Goal: Information Seeking & Learning: Learn about a topic

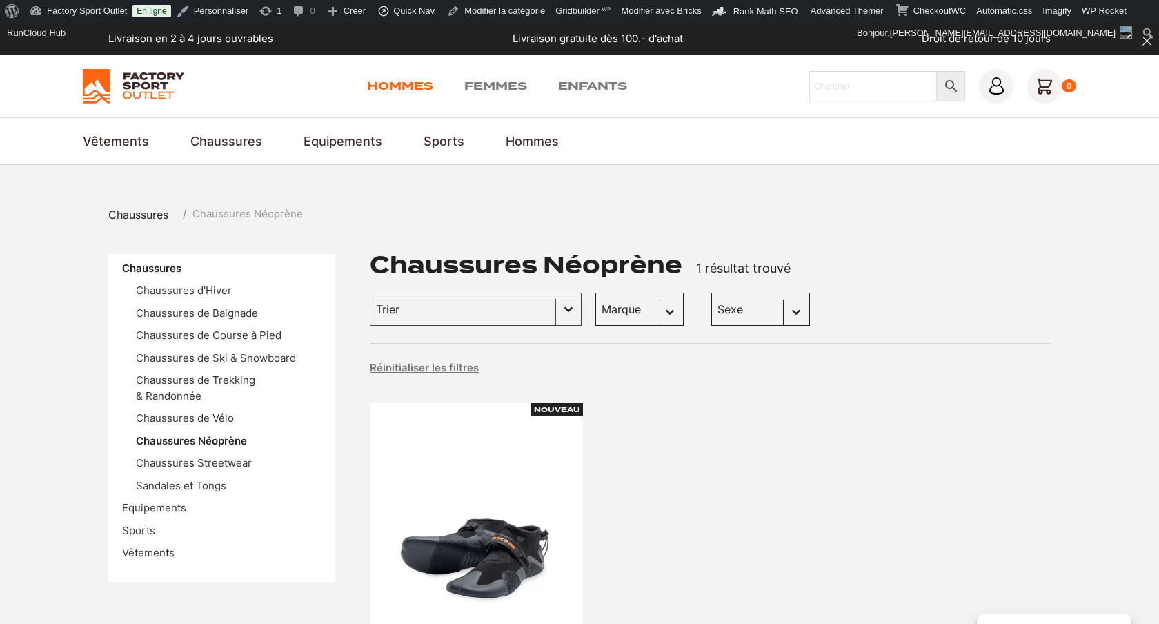
click at [412, 81] on link "Hommes" at bounding box center [400, 86] width 66 height 17
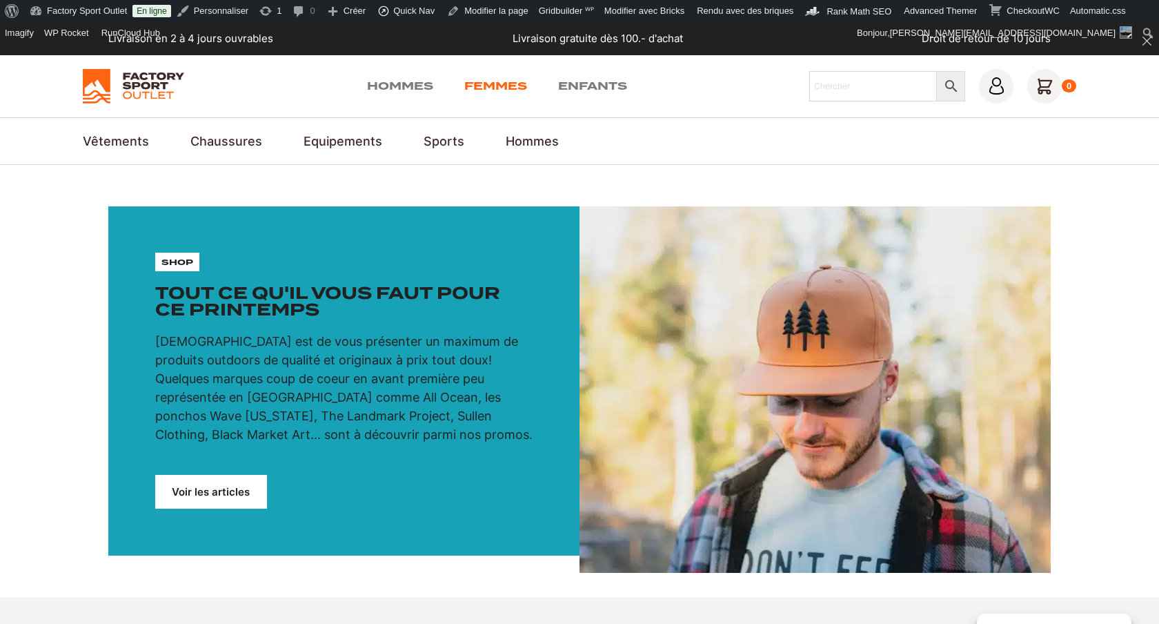
click at [491, 88] on link "Femmes" at bounding box center [495, 86] width 63 height 17
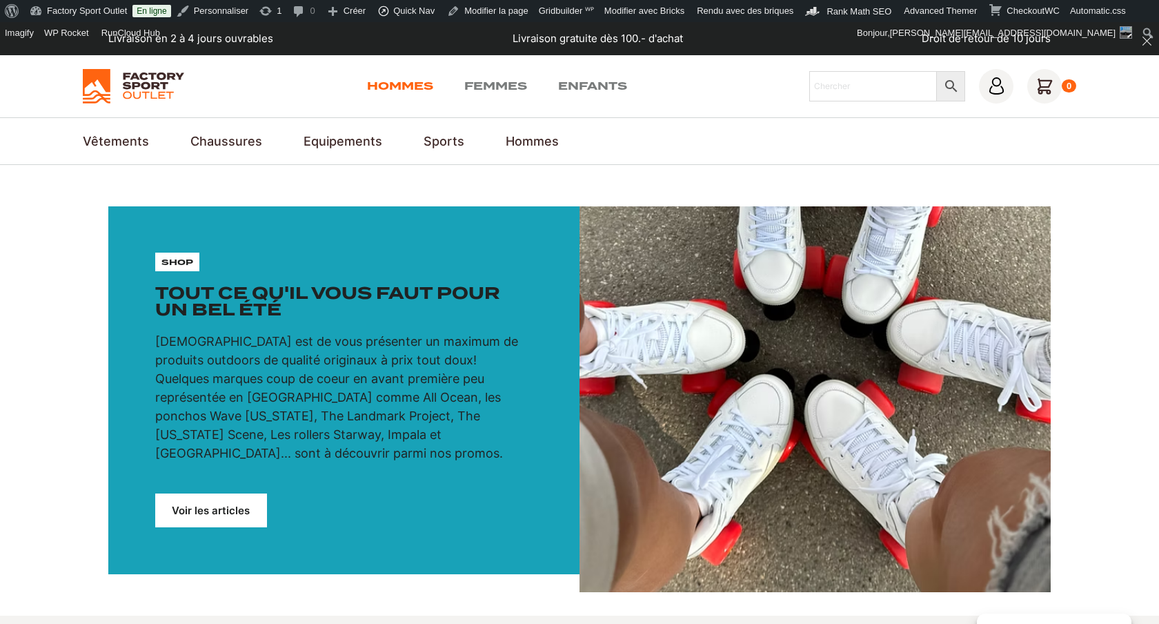
click at [408, 79] on link "Hommes" at bounding box center [400, 86] width 66 height 17
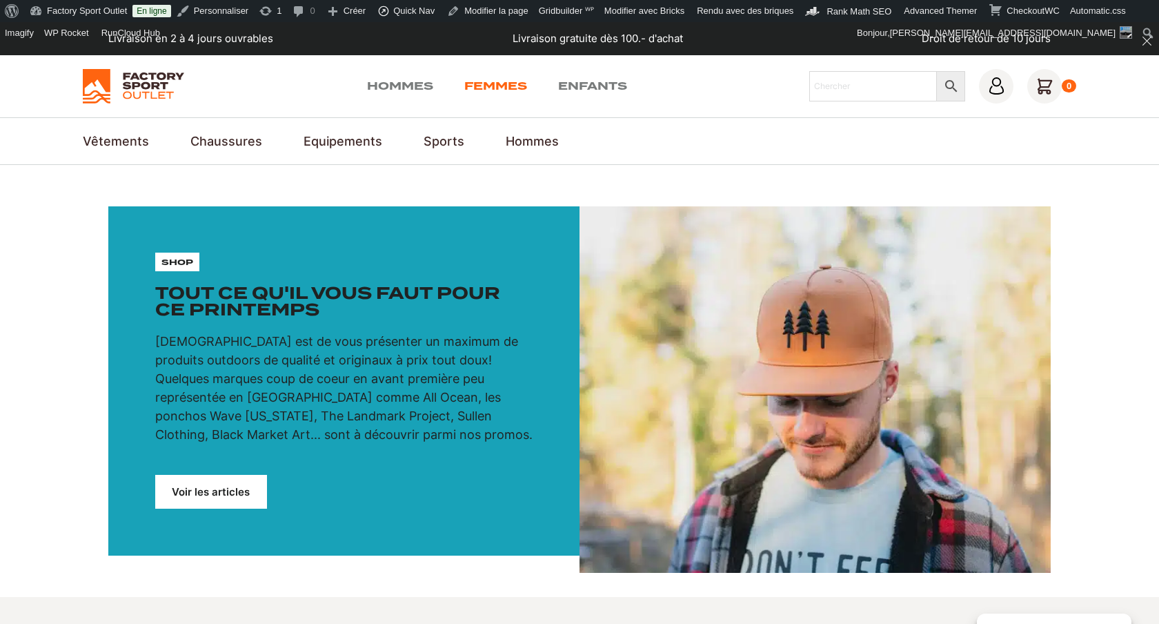
click at [481, 81] on link "Femmes" at bounding box center [495, 86] width 63 height 17
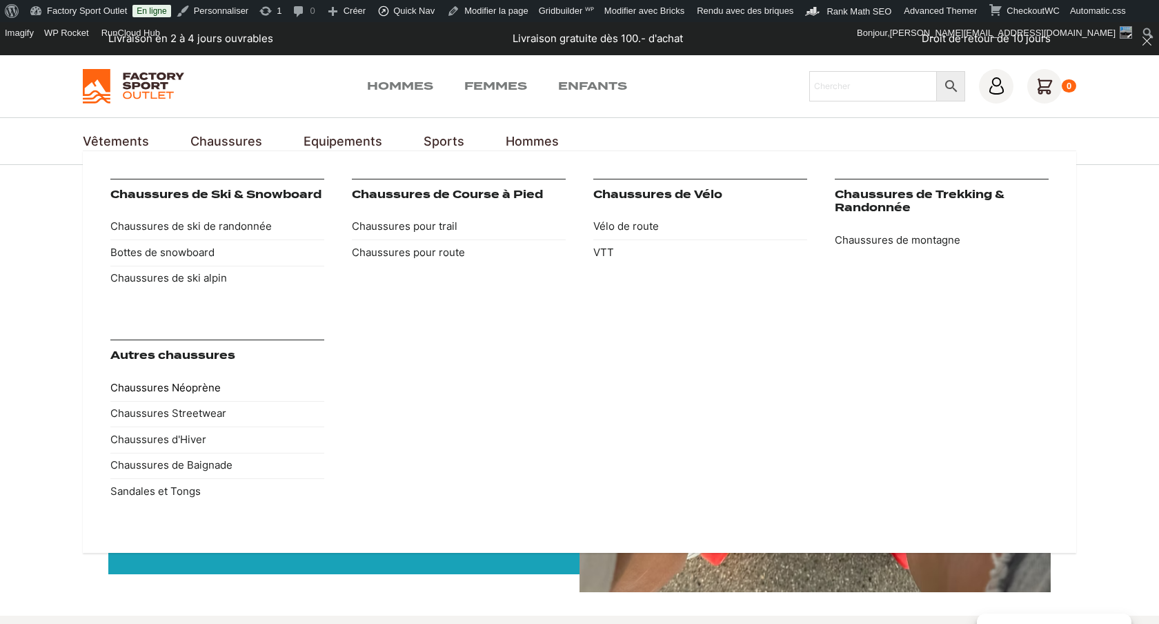
click at [201, 388] on link "Chaussures Néoprène" at bounding box center [217, 388] width 214 height 26
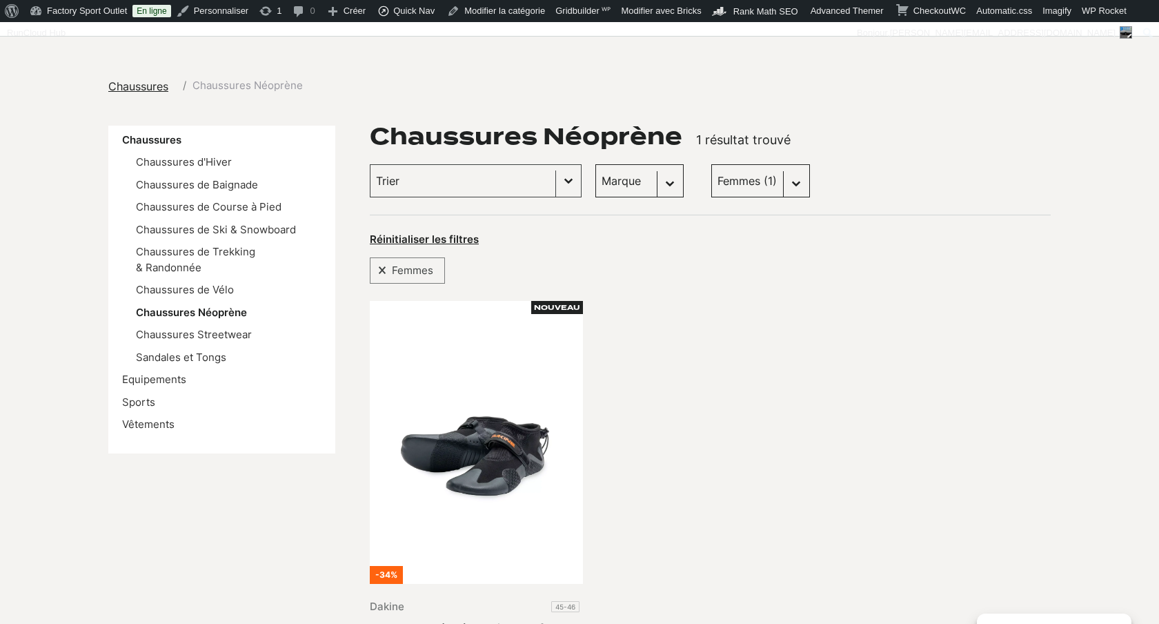
scroll to position [161, 0]
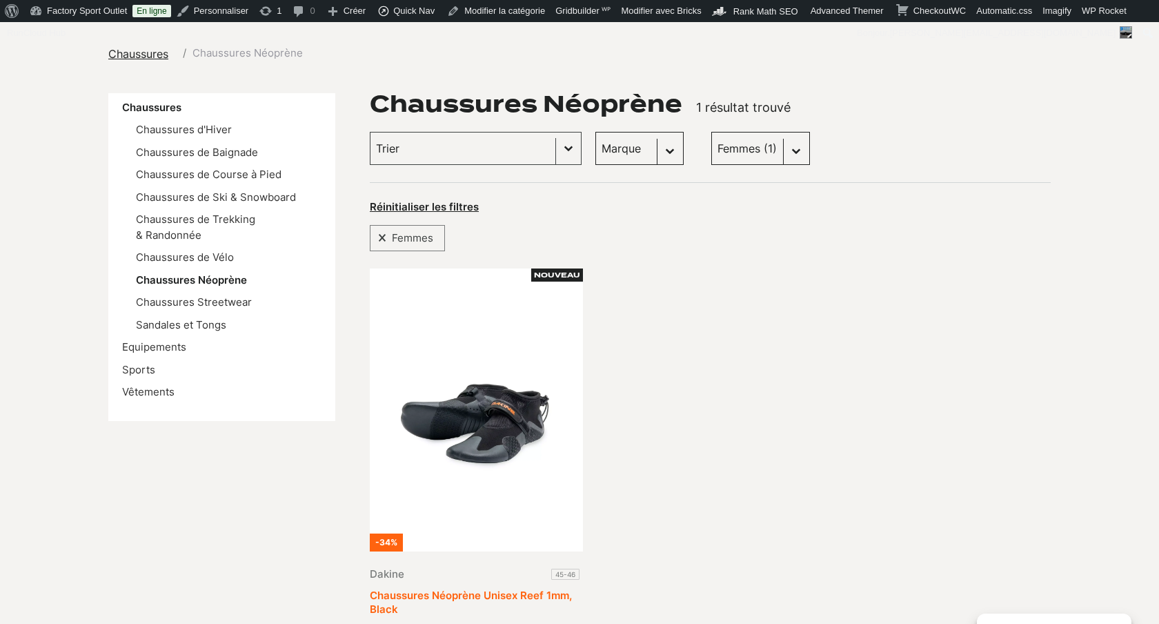
click at [493, 588] on link "Chaussures Néoprène Unisex Reef 1mm, Black" at bounding box center [471, 601] width 202 height 27
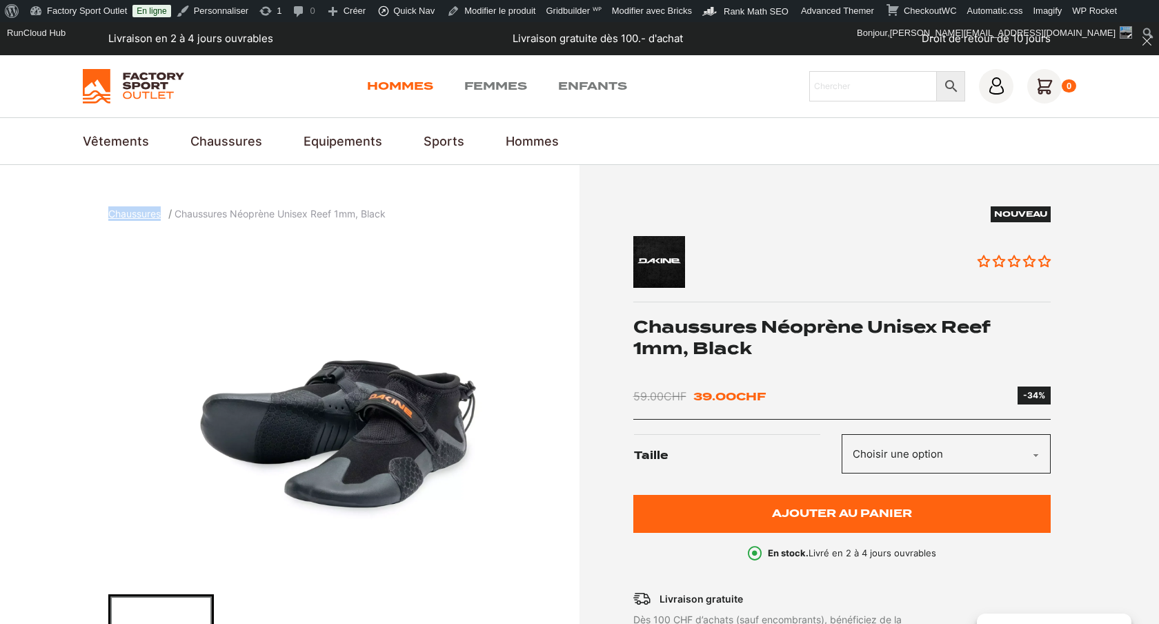
click at [409, 86] on link "Hommes" at bounding box center [400, 86] width 66 height 17
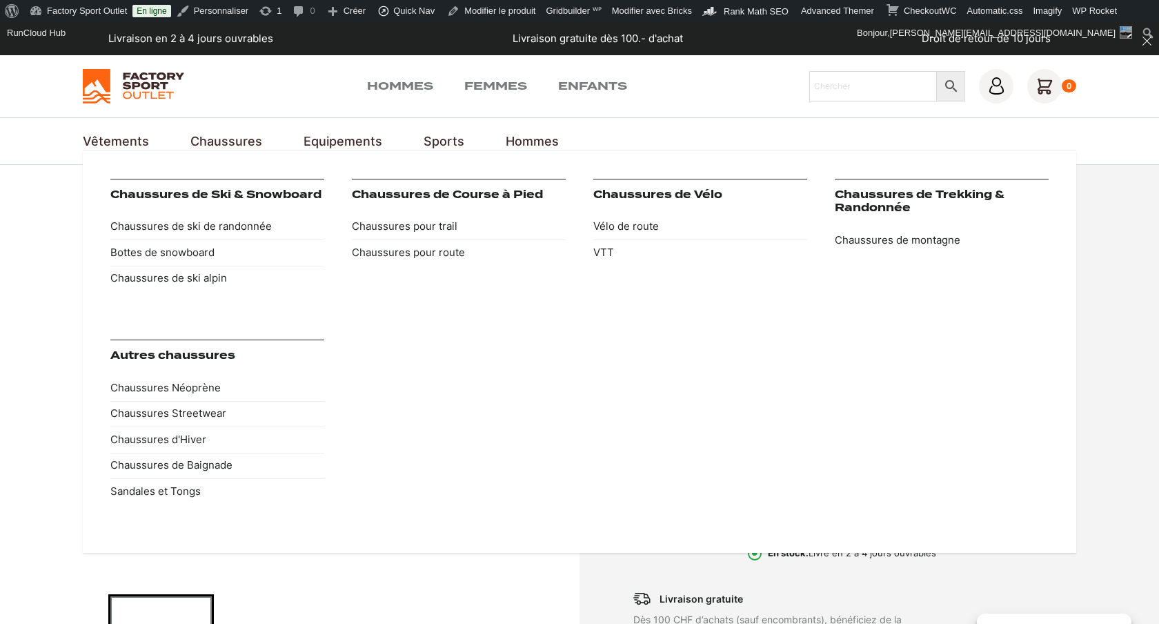
click at [233, 141] on link "Chaussures" at bounding box center [226, 141] width 72 height 19
click at [198, 384] on link "Chaussures Néoprène" at bounding box center [217, 388] width 214 height 26
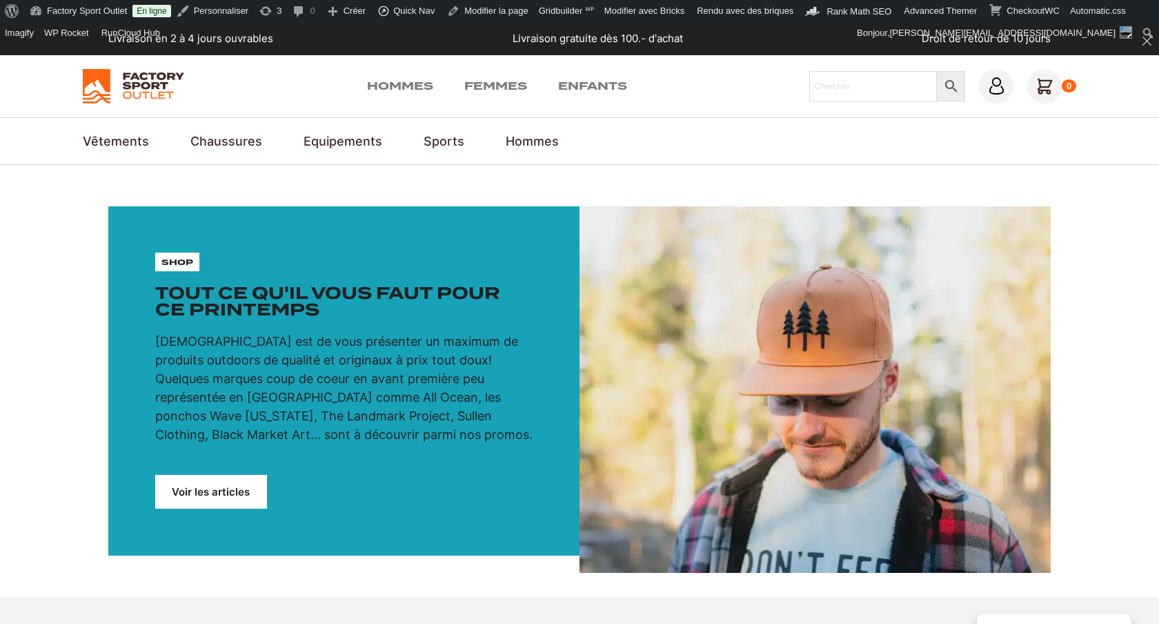
click at [144, 82] on img at bounding box center [133, 86] width 101 height 34
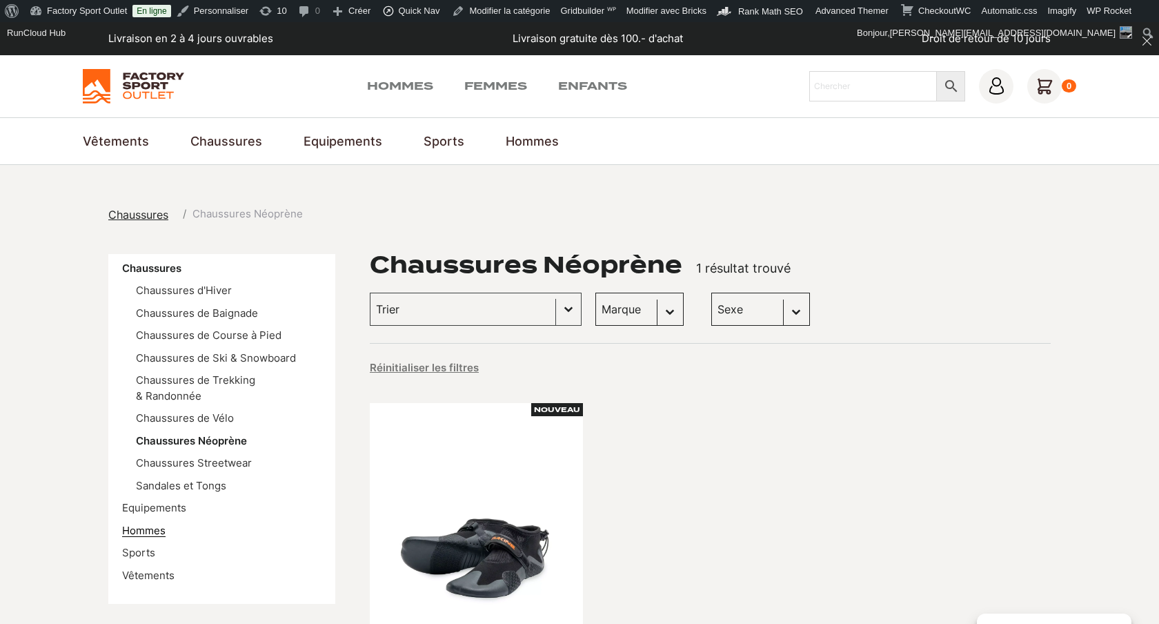
click at [161, 524] on link "Hommes" at bounding box center [143, 530] width 43 height 13
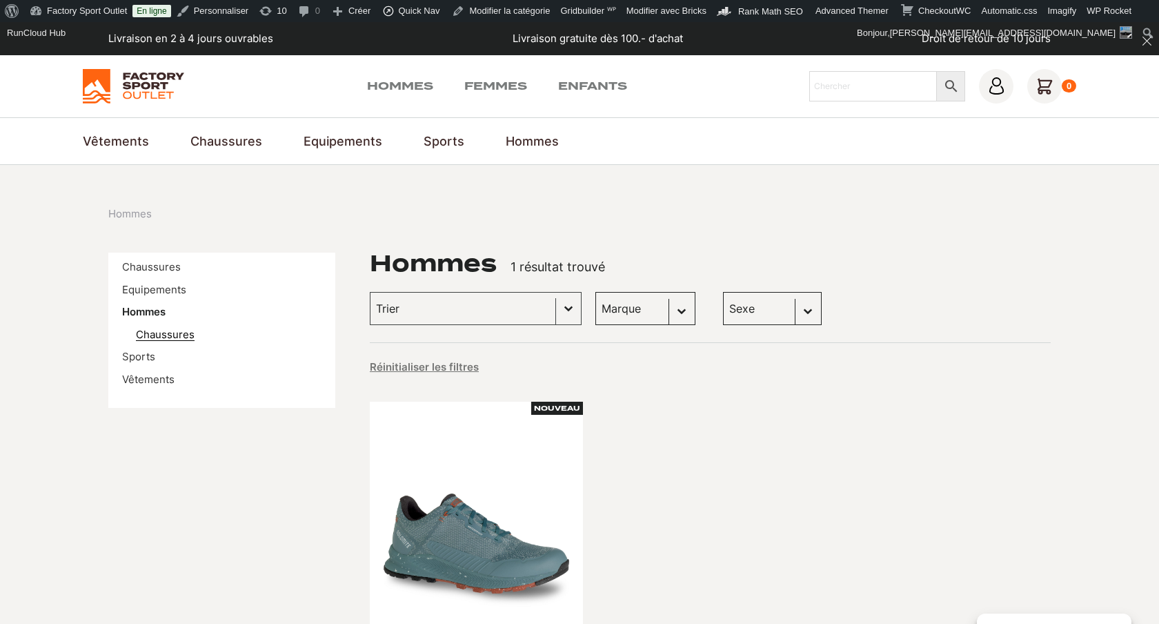
click at [177, 335] on link "Chaussures" at bounding box center [165, 334] width 59 height 13
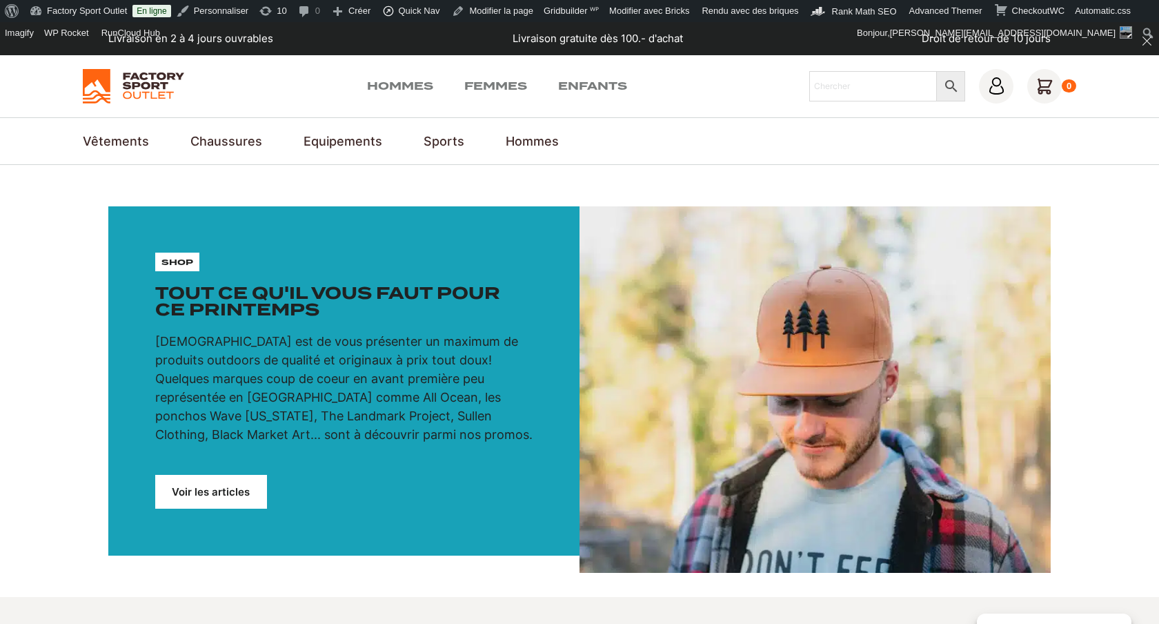
click at [166, 82] on img at bounding box center [133, 86] width 101 height 34
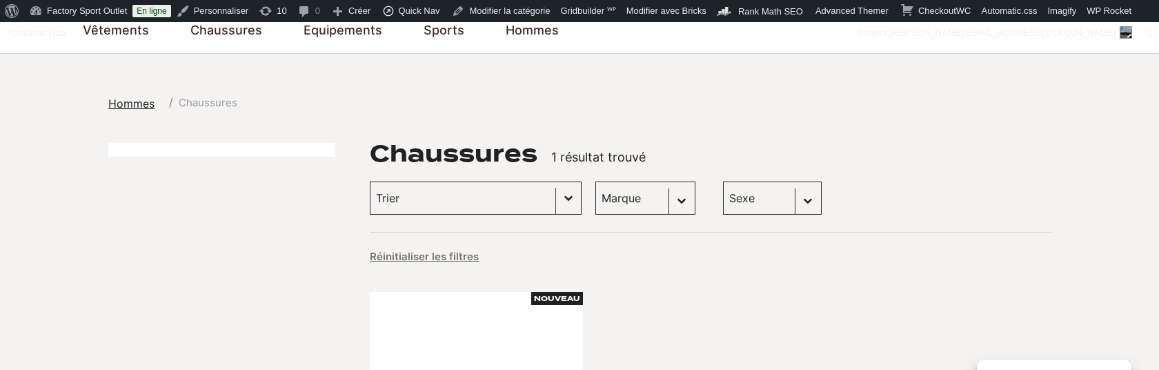
scroll to position [112, 0]
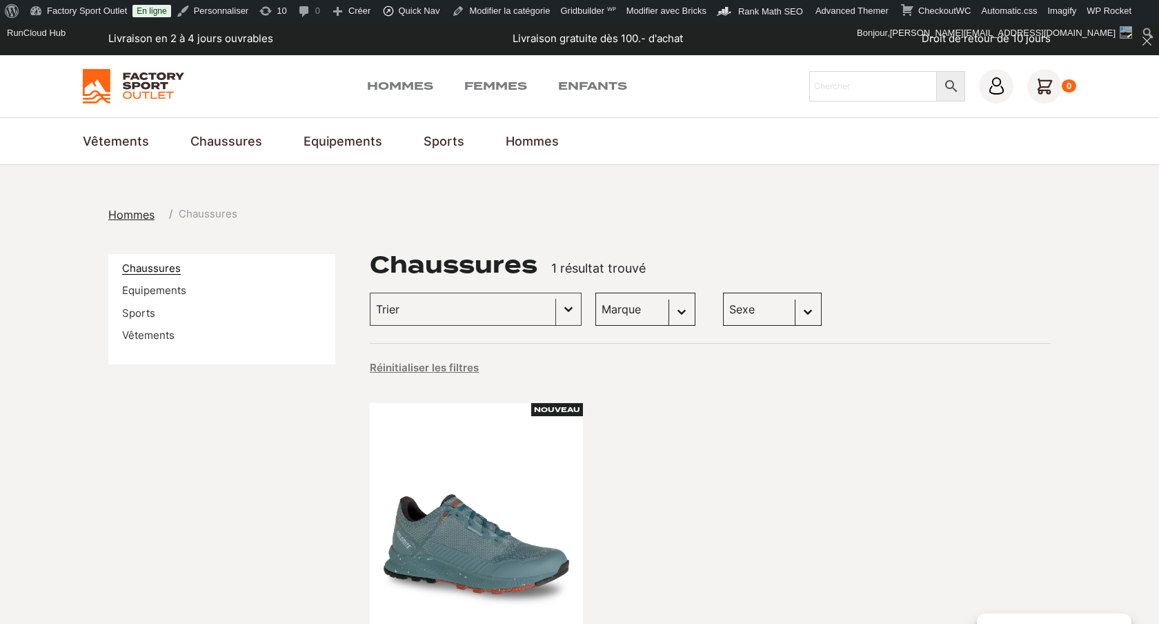
click at [172, 268] on link "Chaussures" at bounding box center [151, 267] width 59 height 13
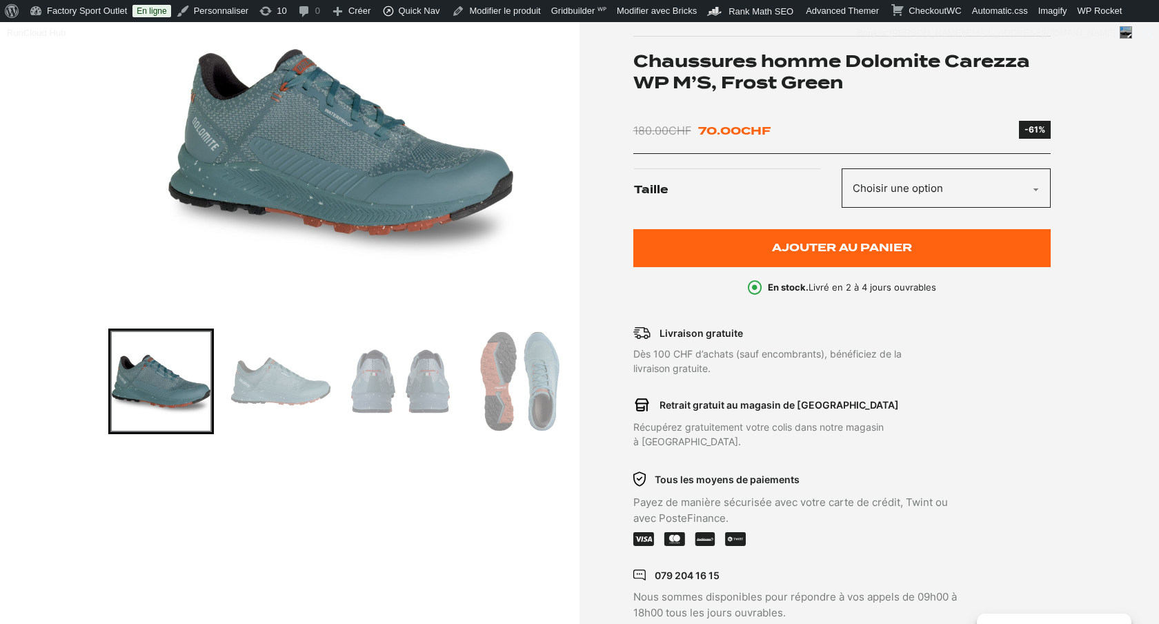
scroll to position [245, 0]
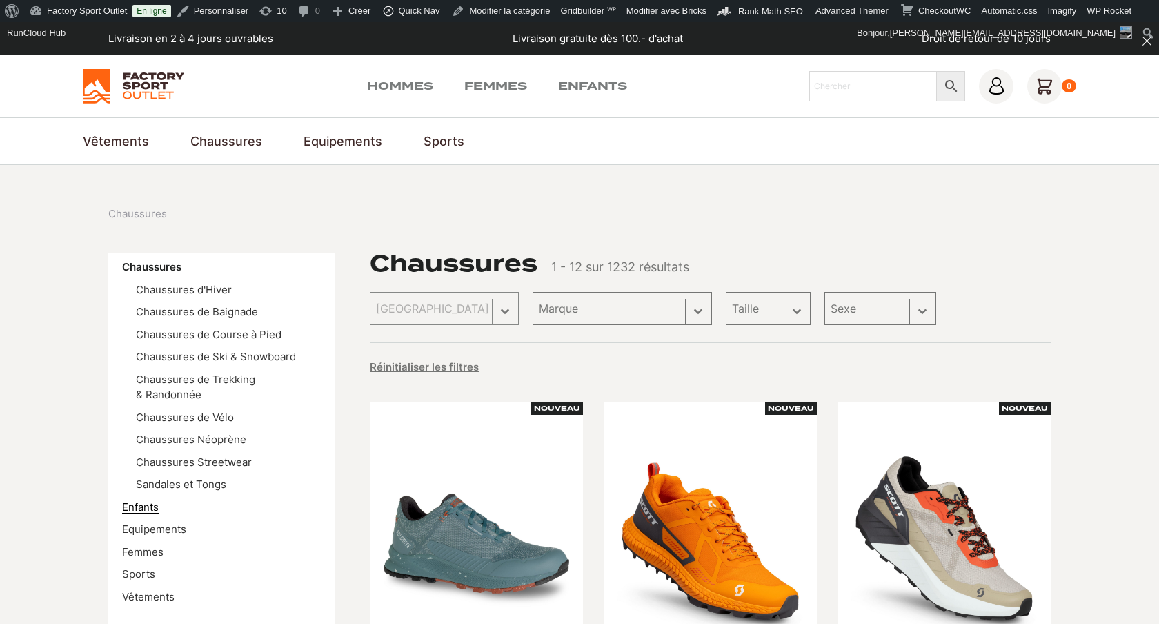
click at [148, 500] on link "Enfants" at bounding box center [140, 506] width 37 height 13
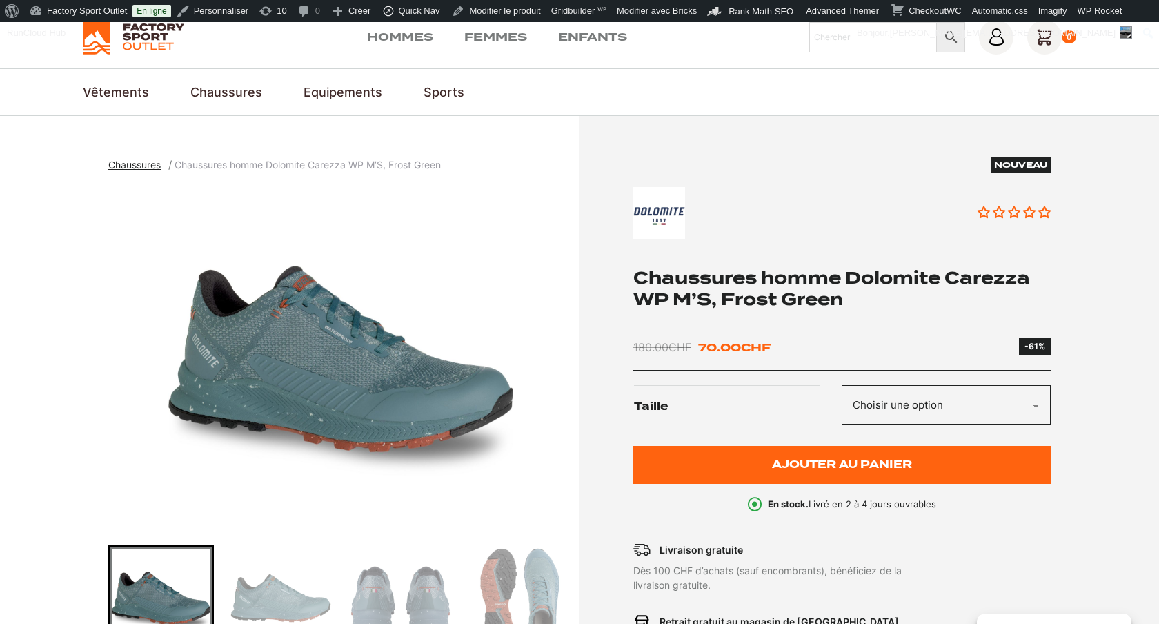
scroll to position [50, 0]
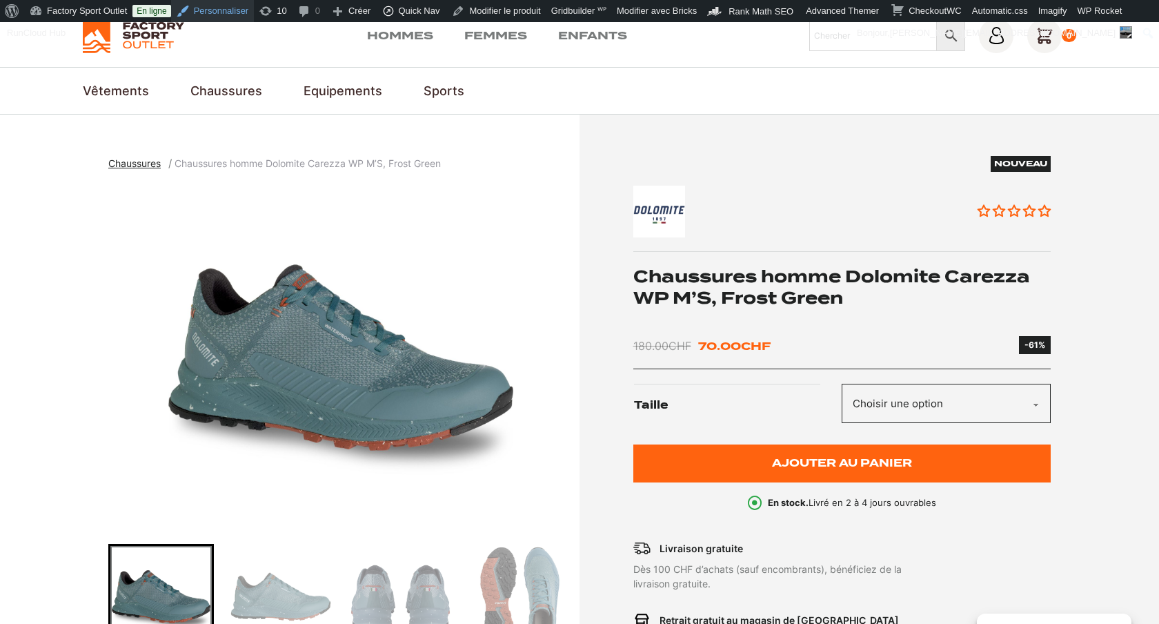
click at [236, 11] on link "Personnaliser" at bounding box center [212, 11] width 83 height 22
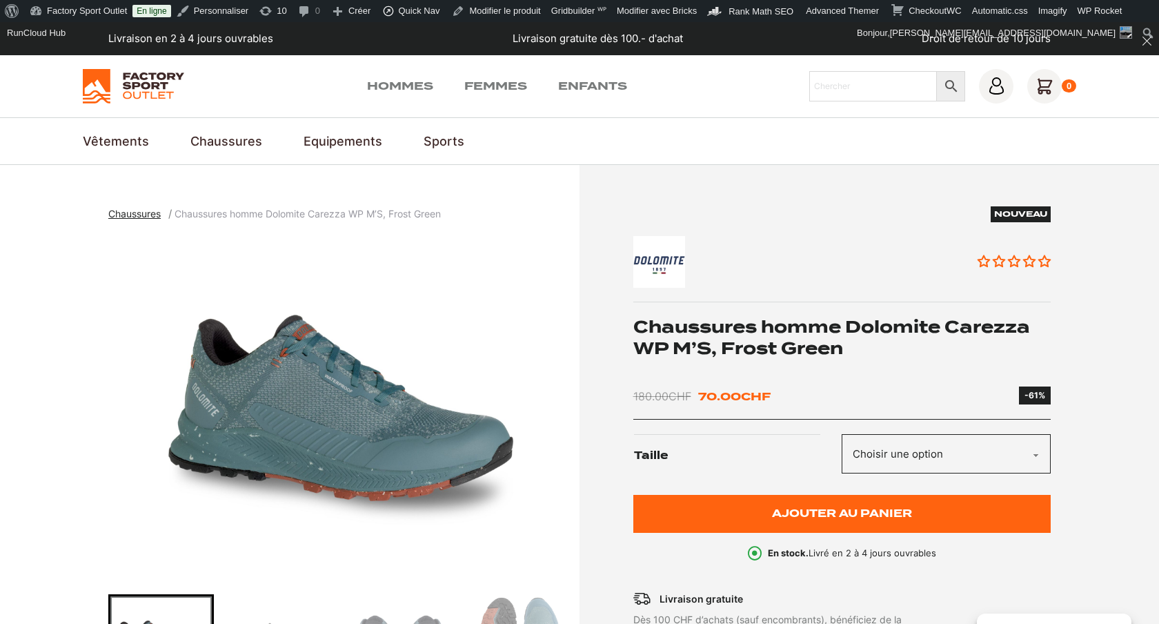
scroll to position [50, 0]
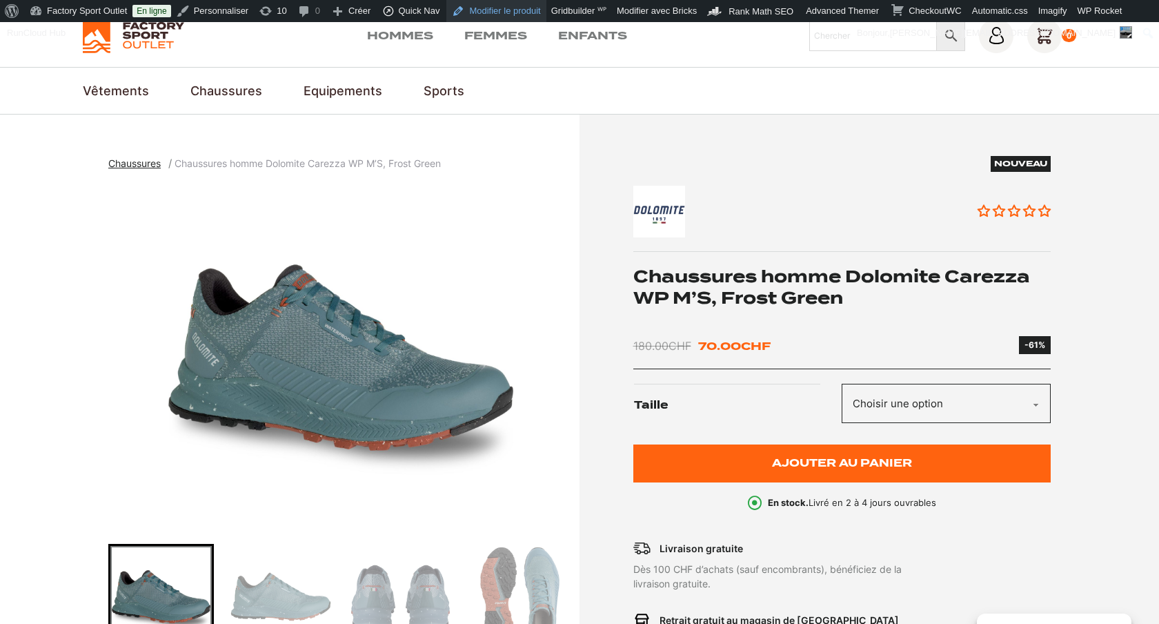
click at [527, 14] on link "Modifier le produit" at bounding box center [495, 11] width 99 height 22
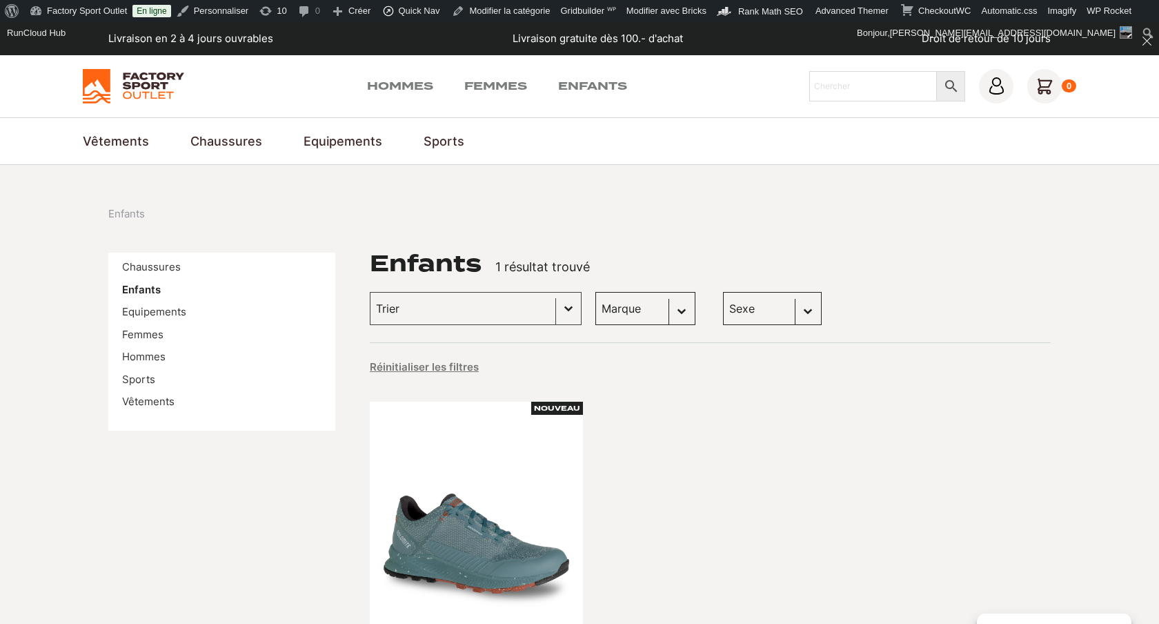
click at [588, 228] on section "Enfants Chaussures Enfants Equipements Femmes Hommes Sports Vêtements Enfants 1…" at bounding box center [579, 506] width 1159 height 682
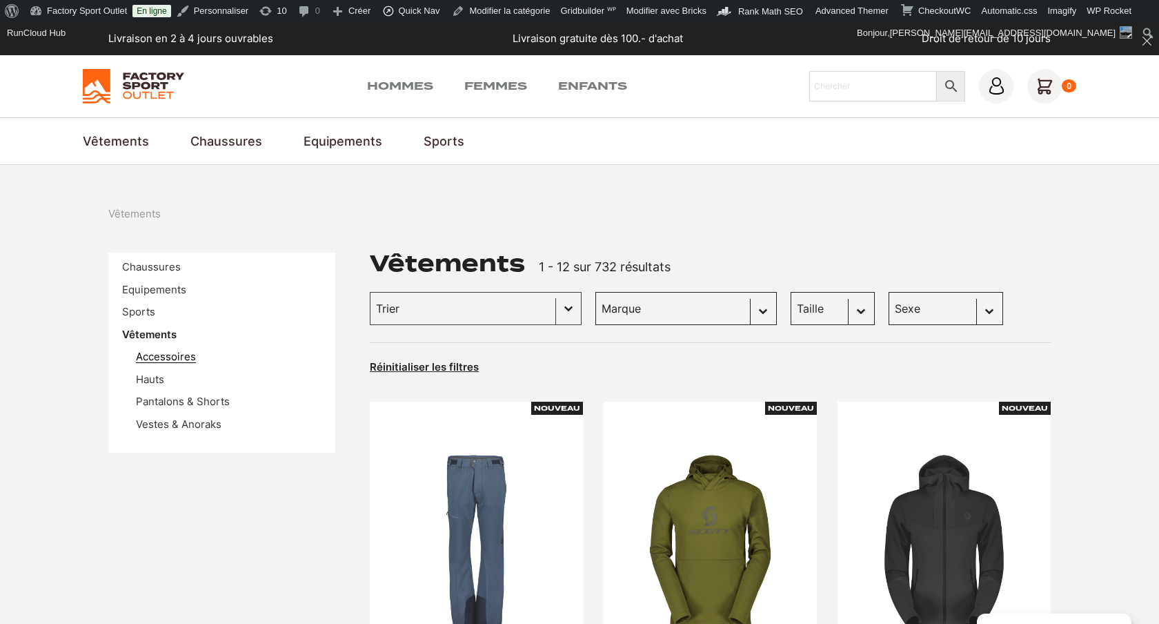
click at [173, 362] on link "Accessoires" at bounding box center [166, 356] width 60 height 13
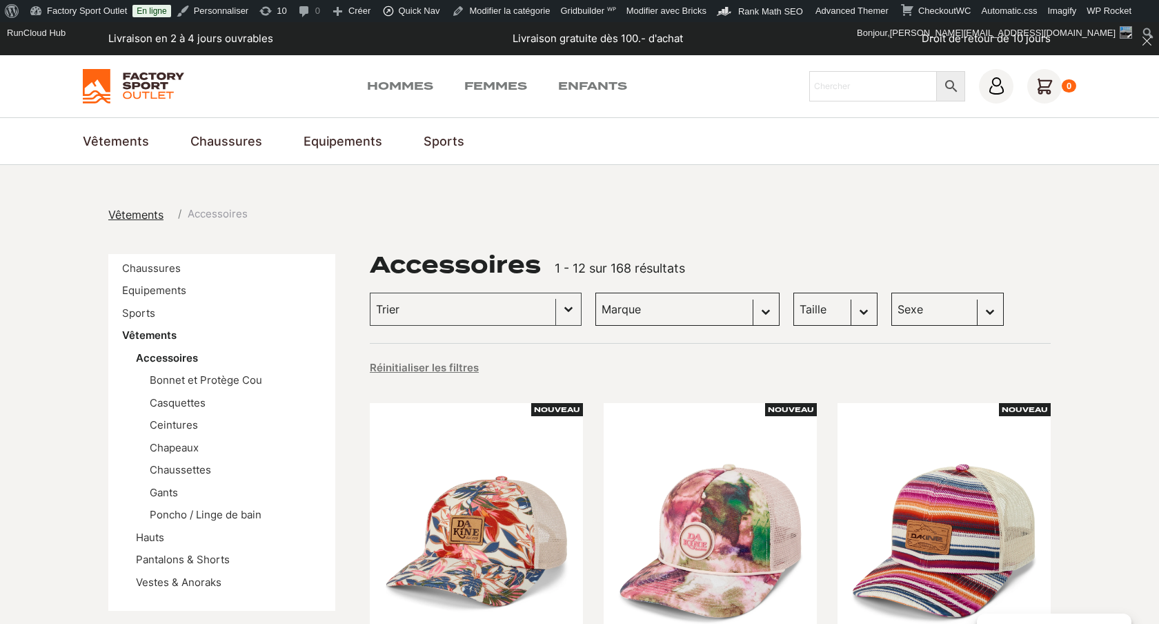
click at [187, 482] on ul "Bonnet et Protège Cou Casquettes Ceintures Chapeaux Chaussettes Gants Poncho / …" at bounding box center [229, 448] width 186 height 150
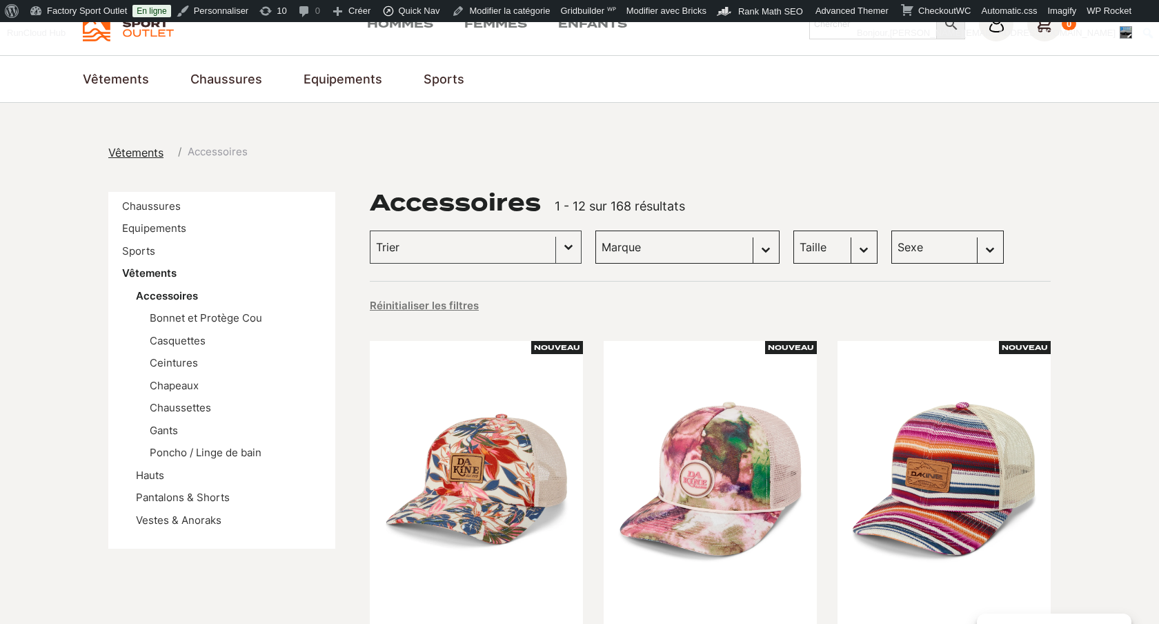
scroll to position [65, 0]
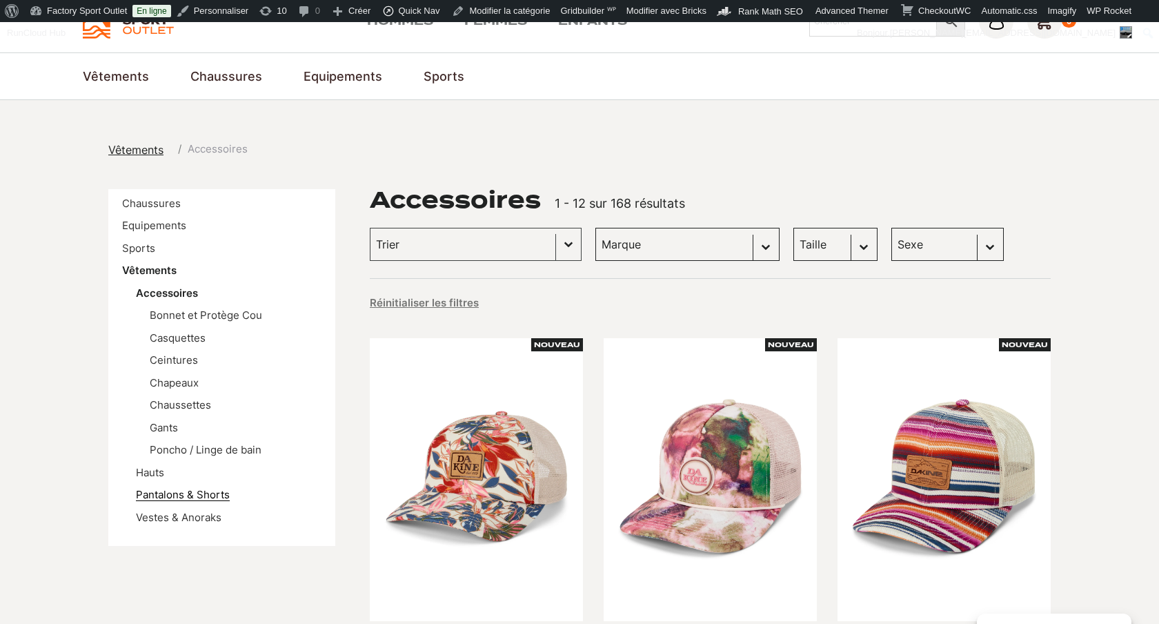
click at [177, 493] on link "Pantalons & Shorts" at bounding box center [183, 494] width 94 height 13
